Goal: Task Accomplishment & Management: Manage account settings

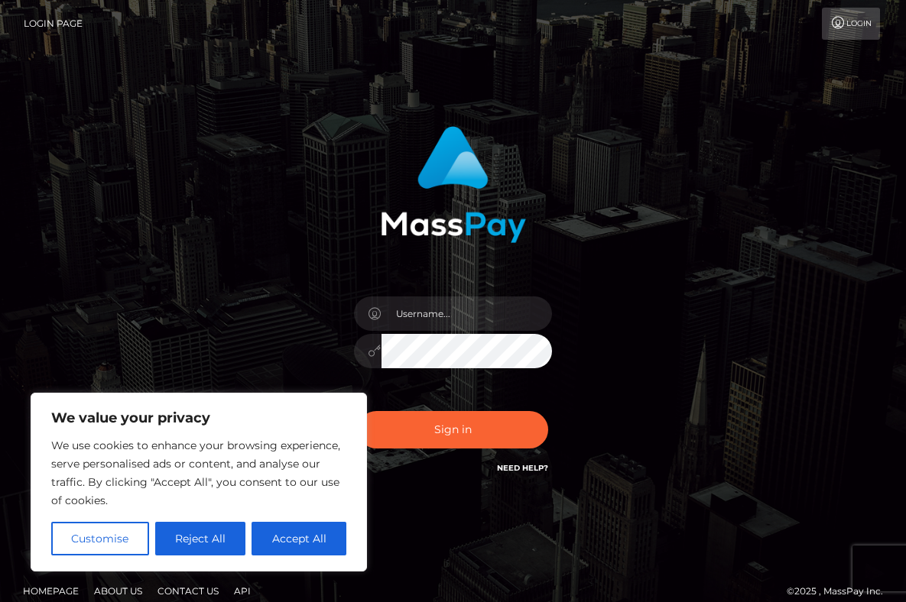
click at [286, 556] on div "We value your privacy We use cookies to enhance your browsing experience, serve…" at bounding box center [199, 482] width 336 height 179
click at [297, 535] on button "Accept All" at bounding box center [299, 539] width 95 height 34
checkbox input "true"
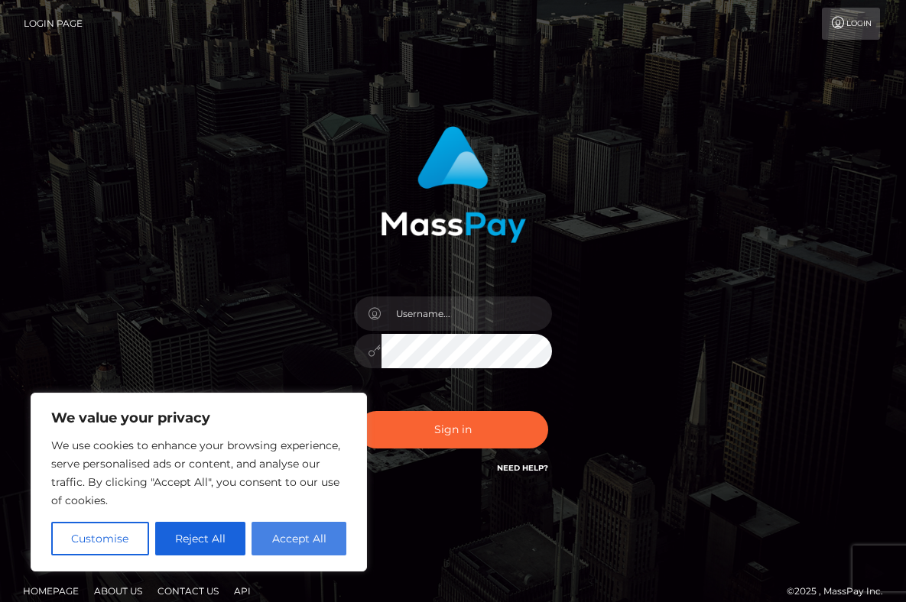
checkbox input "true"
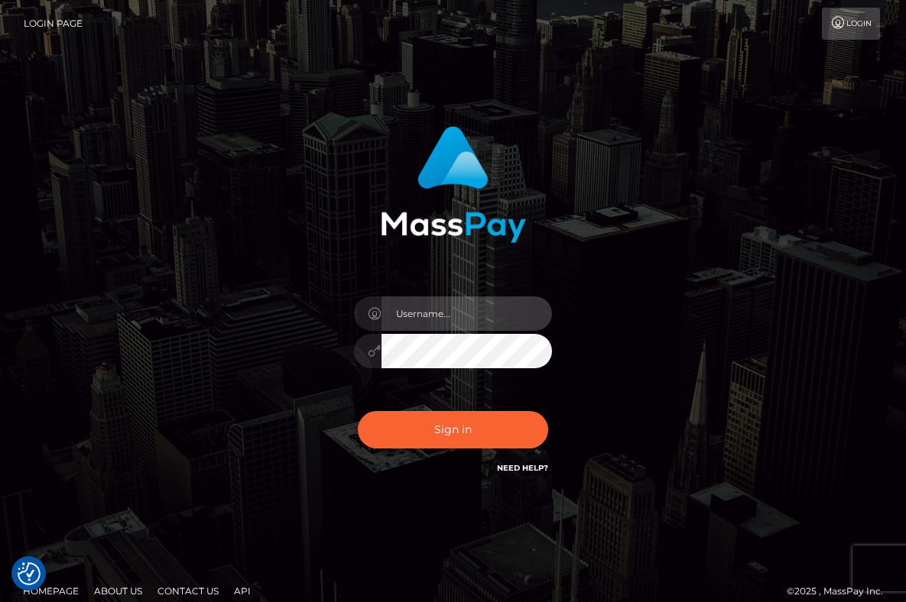
click at [398, 297] on input "text" at bounding box center [466, 314] width 171 height 34
type input "misstrixiefox@hotmail.com"
click at [358, 411] on button "Sign in" at bounding box center [453, 429] width 191 height 37
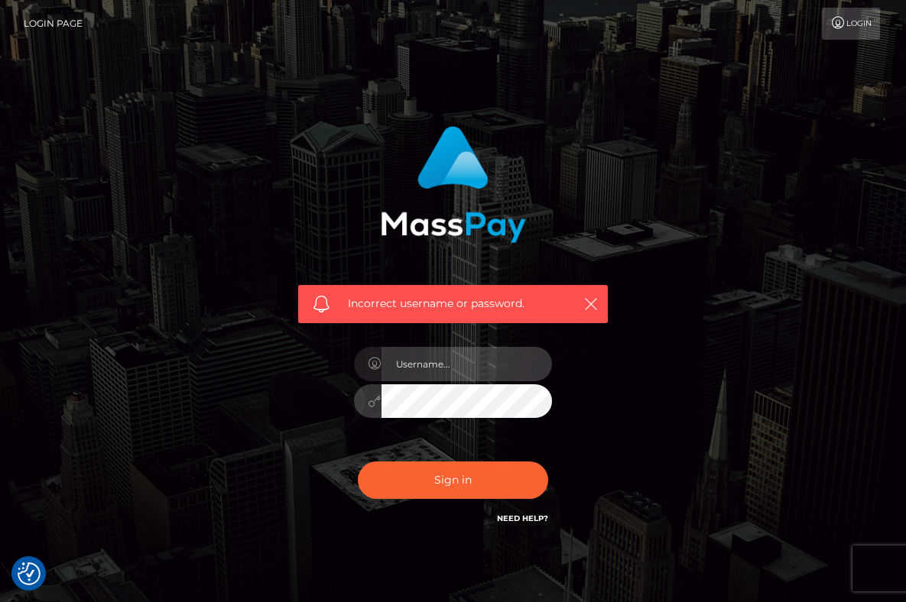
click at [502, 378] on input "text" at bounding box center [466, 364] width 171 height 34
type input "misstrixiefox@hotmail.com"
click at [358, 462] on button "Sign in" at bounding box center [453, 480] width 191 height 37
click at [448, 364] on input "text" at bounding box center [466, 364] width 171 height 34
type input "misstrixiefox"
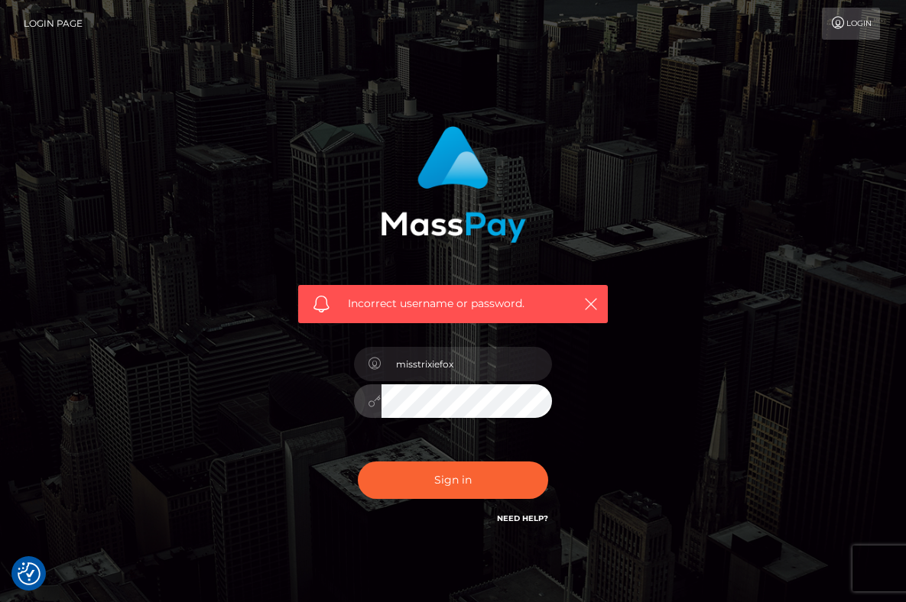
click at [358, 462] on button "Sign in" at bounding box center [453, 480] width 191 height 37
click at [465, 369] on input "text" at bounding box center [466, 364] width 171 height 34
type input "misstrixiefox"
click at [358, 462] on button "Sign in" at bounding box center [453, 480] width 191 height 37
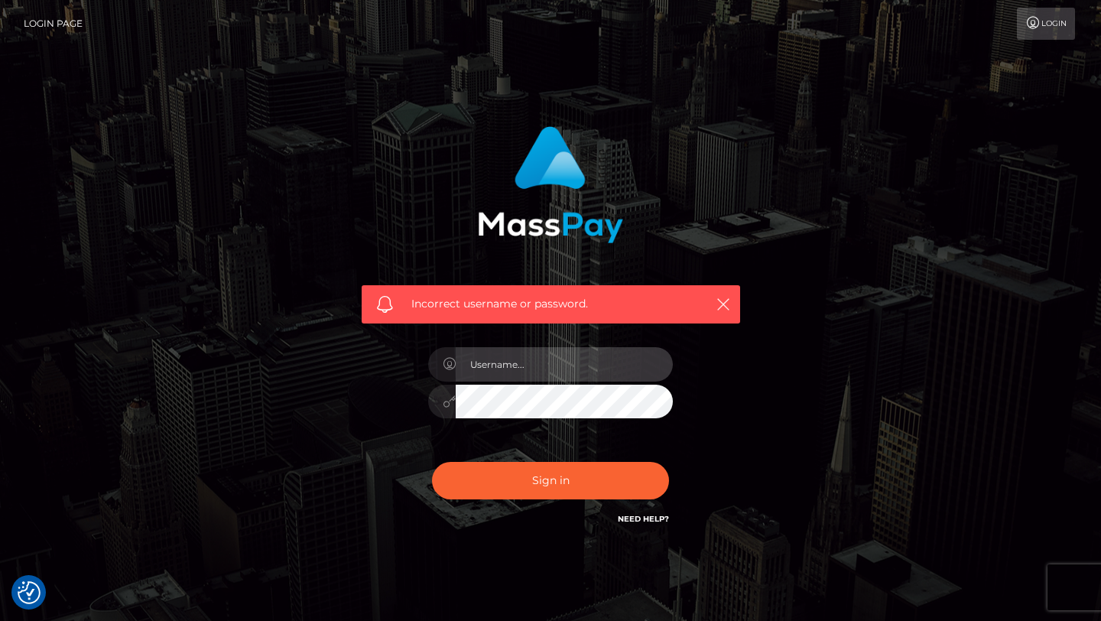
click at [578, 361] on input "text" at bounding box center [564, 364] width 217 height 34
type input "misstrixiefox"
click at [432, 462] on button "Sign in" at bounding box center [550, 480] width 237 height 37
